Goal: Task Accomplishment & Management: Use online tool/utility

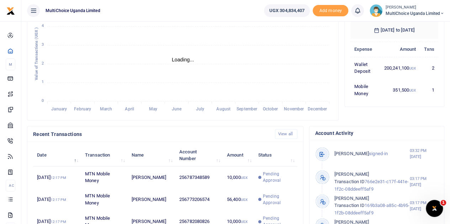
scroll to position [142, 0]
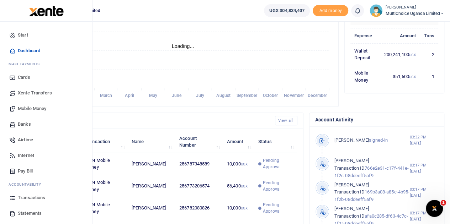
click at [42, 108] on span "Mobile Money" at bounding box center [32, 108] width 28 height 7
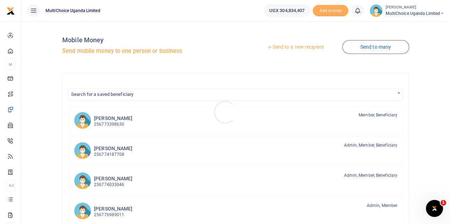
click at [379, 46] on div at bounding box center [225, 112] width 450 height 224
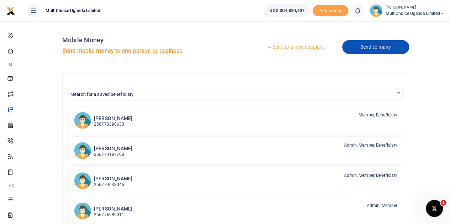
click at [373, 47] on link "Send to many" at bounding box center [375, 47] width 67 height 14
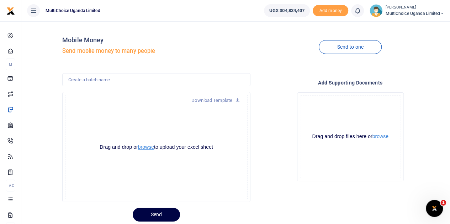
click at [144, 148] on button "browse" at bounding box center [146, 147] width 16 height 5
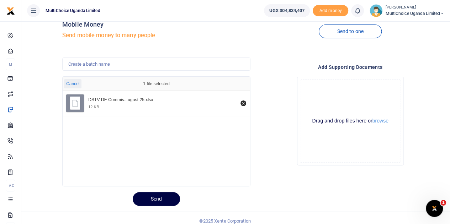
scroll to position [21, 0]
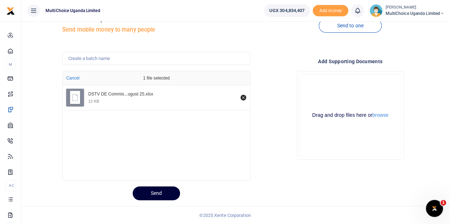
click at [154, 195] on button "Send" at bounding box center [156, 194] width 47 height 14
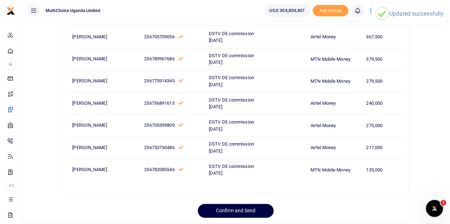
scroll to position [357, 0]
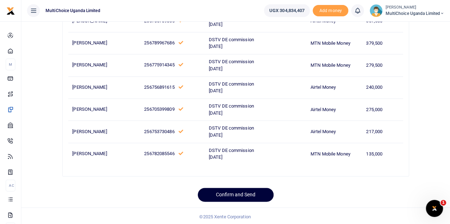
click at [241, 192] on button "Confirm and Send" at bounding box center [236, 195] width 76 height 14
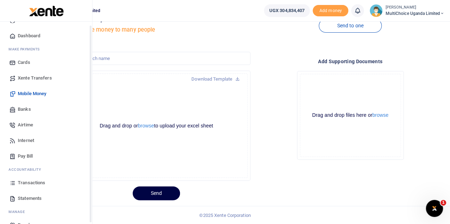
scroll to position [29, 0]
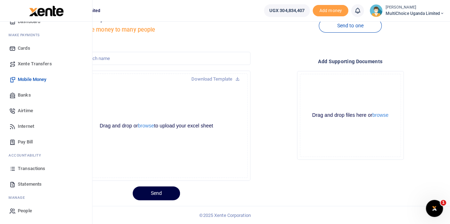
click at [21, 165] on span "Transactions" at bounding box center [31, 168] width 27 height 7
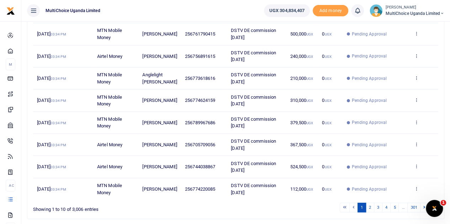
scroll to position [177, 0]
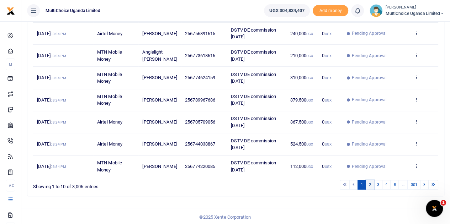
click at [371, 180] on link "2" at bounding box center [370, 185] width 9 height 10
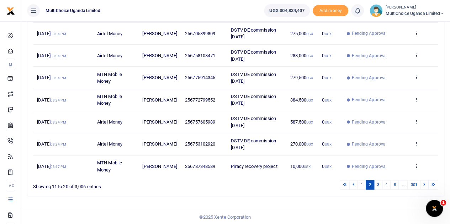
click at [404, 16] on span "MultiChoice Uganda Limited" at bounding box center [414, 13] width 59 height 6
click at [407, 26] on link "Switch accounts" at bounding box center [417, 26] width 56 height 10
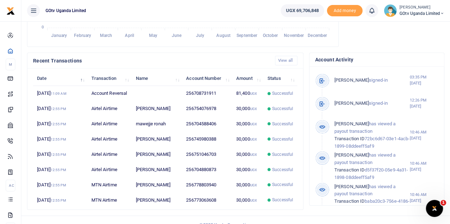
scroll to position [213, 0]
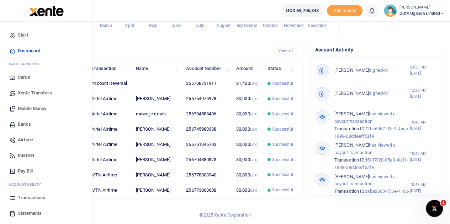
click at [31, 110] on span "Mobile Money" at bounding box center [32, 108] width 28 height 7
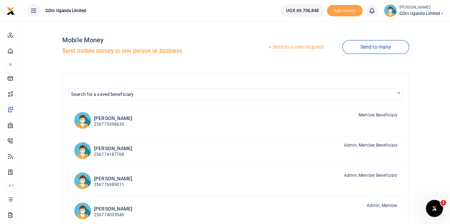
click at [389, 46] on link "Send to many" at bounding box center [375, 47] width 67 height 14
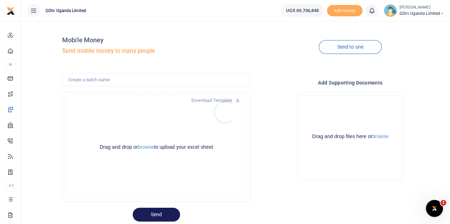
click at [152, 149] on div at bounding box center [225, 112] width 450 height 224
click at [147, 148] on button "browse" at bounding box center [146, 147] width 16 height 5
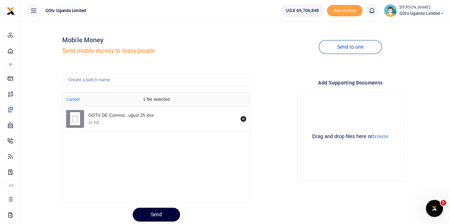
click at [163, 214] on button "Send" at bounding box center [156, 215] width 47 height 14
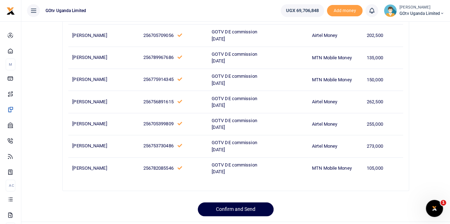
scroll to position [291, 0]
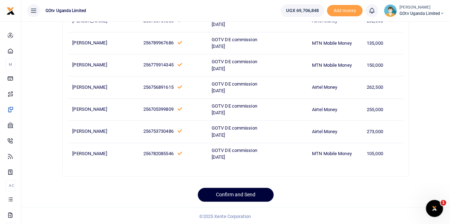
click at [230, 192] on button "Confirm and Send" at bounding box center [236, 195] width 76 height 14
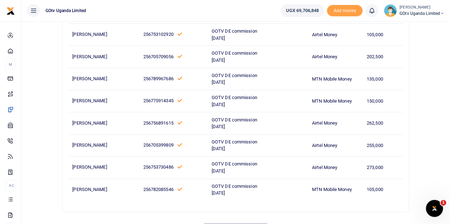
scroll to position [220, 0]
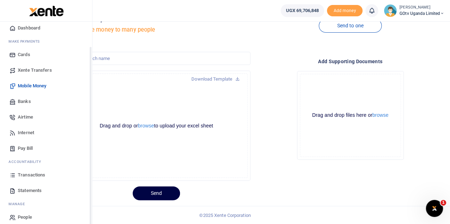
scroll to position [29, 0]
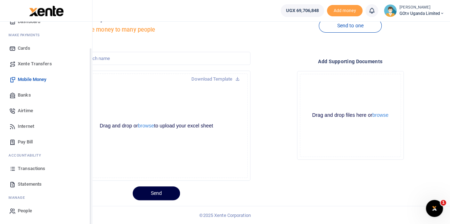
click at [23, 167] on span "Transactions" at bounding box center [31, 168] width 27 height 7
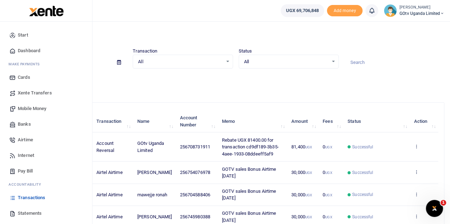
click at [36, 195] on span "Transactions" at bounding box center [31, 198] width 27 height 7
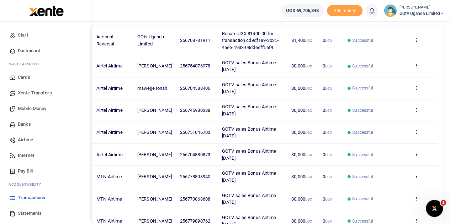
scroll to position [29, 0]
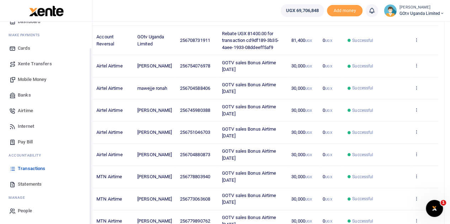
click at [27, 170] on span "Transactions" at bounding box center [31, 168] width 27 height 7
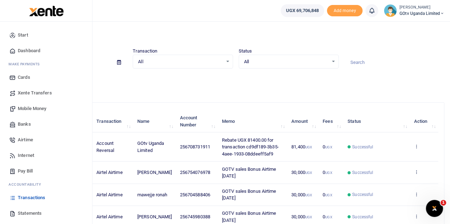
click at [33, 197] on span "Transactions" at bounding box center [31, 198] width 27 height 7
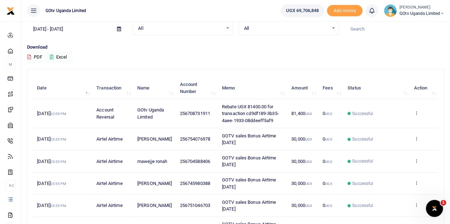
scroll to position [71, 0]
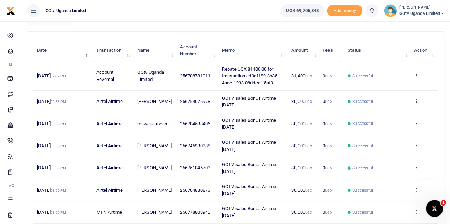
click at [407, 11] on span "GOtv Uganda Limited" at bounding box center [421, 13] width 45 height 6
click at [414, 22] on link "Switch accounts" at bounding box center [418, 26] width 56 height 10
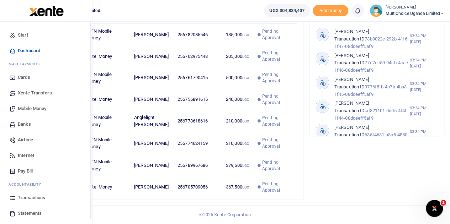
scroll to position [29, 0]
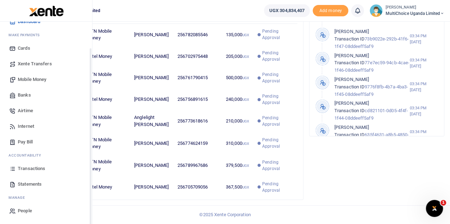
click at [22, 169] on span "Transactions" at bounding box center [31, 168] width 27 height 7
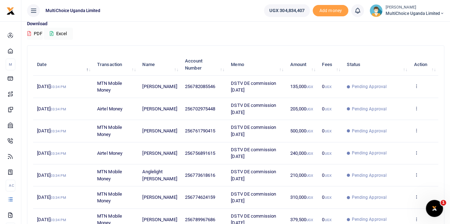
scroll to position [142, 0]
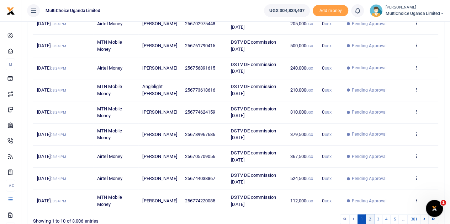
click at [374, 216] on link "2" at bounding box center [370, 220] width 9 height 10
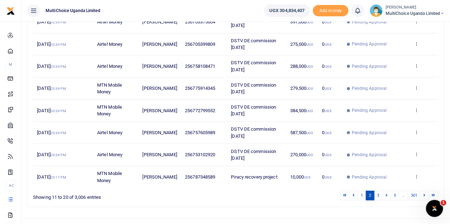
scroll to position [177, 0]
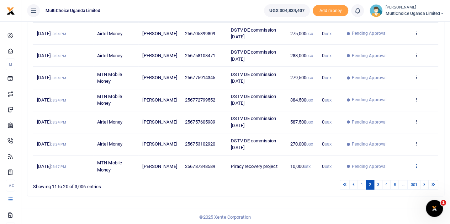
click at [417, 164] on icon at bounding box center [416, 166] width 5 height 5
click at [380, 138] on link "View details" at bounding box center [390, 139] width 56 height 10
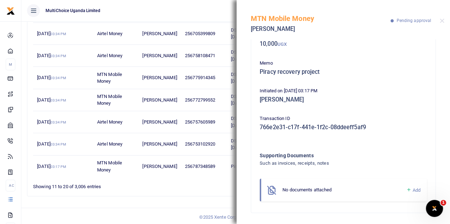
scroll to position [0, 0]
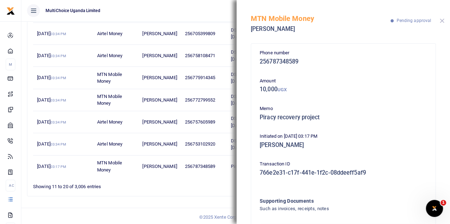
click at [442, 20] on button "Close" at bounding box center [442, 20] width 5 height 5
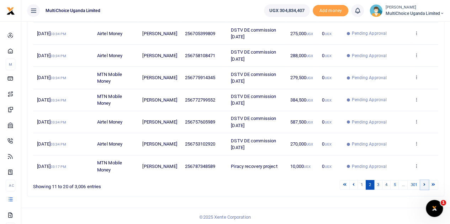
click at [425, 183] on icon at bounding box center [424, 185] width 2 height 4
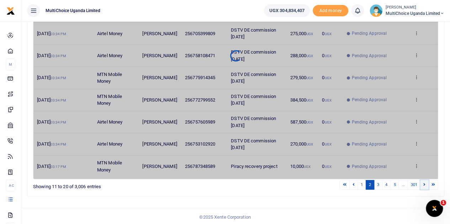
click at [425, 183] on icon at bounding box center [424, 185] width 2 height 4
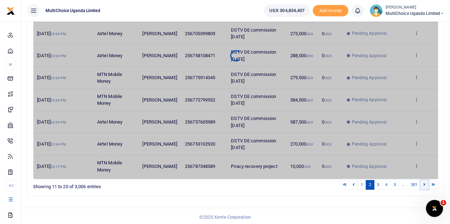
click at [425, 183] on icon at bounding box center [424, 185] width 2 height 4
click at [404, 202] on div "Transactions Period 08/13/2025 - 09/11/2025 Transaction All Select an option...…" at bounding box center [235, 36] width 429 height 382
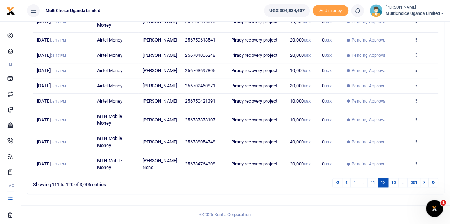
scroll to position [177, 0]
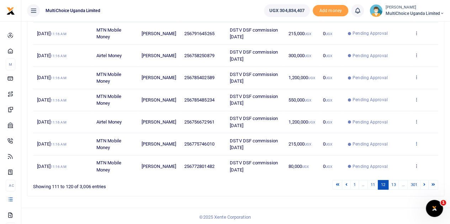
click at [415, 141] on icon at bounding box center [416, 143] width 5 height 5
click at [400, 155] on link "View details" at bounding box center [390, 155] width 56 height 10
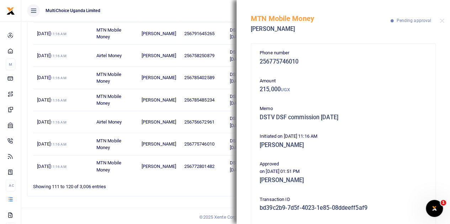
click at [444, 22] on div "MTN Mobile Money Teddy Amoit Pending approval" at bounding box center [343, 19] width 213 height 39
click at [441, 21] on button "Close" at bounding box center [442, 20] width 5 height 5
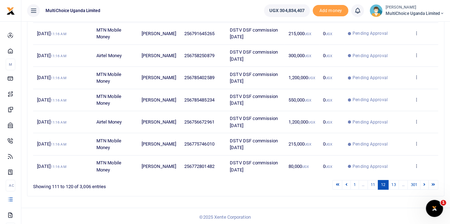
click at [406, 10] on small "[PERSON_NAME]" at bounding box center [414, 8] width 59 height 6
click at [410, 24] on link "Switch accounts" at bounding box center [417, 26] width 56 height 10
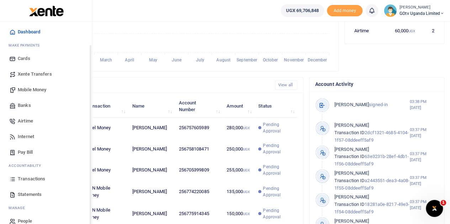
scroll to position [29, 0]
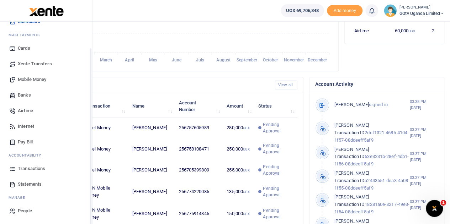
click at [30, 166] on span "Transactions" at bounding box center [31, 168] width 27 height 7
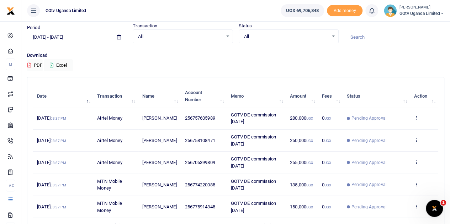
scroll to position [36, 0]
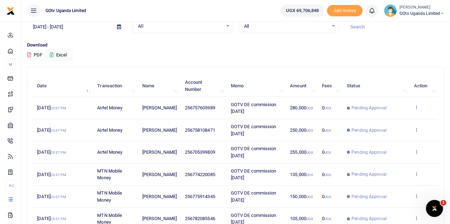
click at [416, 106] on icon at bounding box center [416, 107] width 5 height 5
click at [382, 121] on link "View details" at bounding box center [390, 120] width 56 height 10
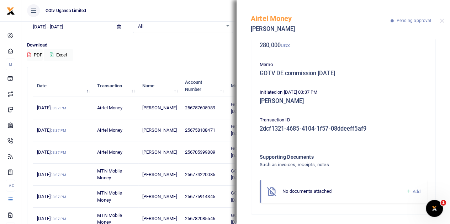
scroll to position [46, 0]
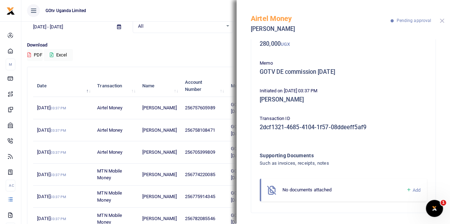
click at [440, 19] on button "Close" at bounding box center [442, 20] width 5 height 5
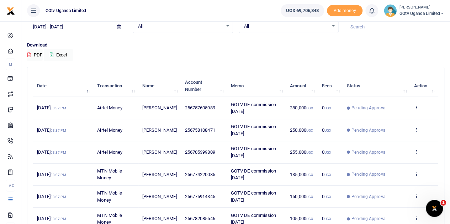
click at [365, 71] on div "Search: Date Transaction Name Account Number Memo Amount Fees Status Action [DA…" at bounding box center [235, 202] width 417 height 270
click at [420, 11] on span "GOtv Uganda Limited" at bounding box center [421, 13] width 45 height 6
